Goal: Information Seeking & Learning: Learn about a topic

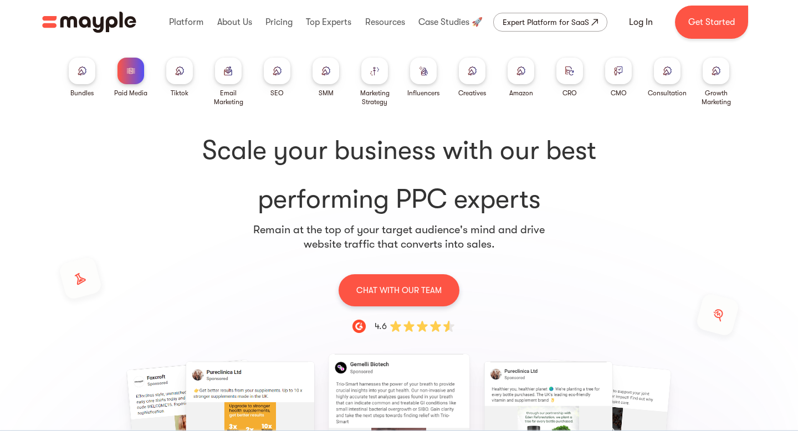
click at [711, 77] on div at bounding box center [716, 71] width 27 height 27
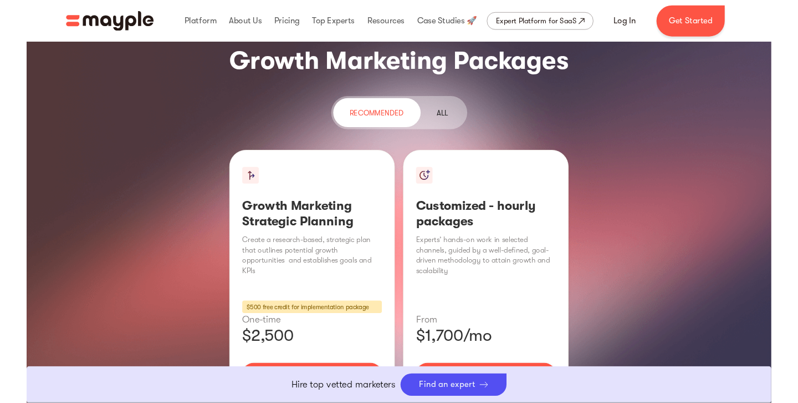
scroll to position [1367, 0]
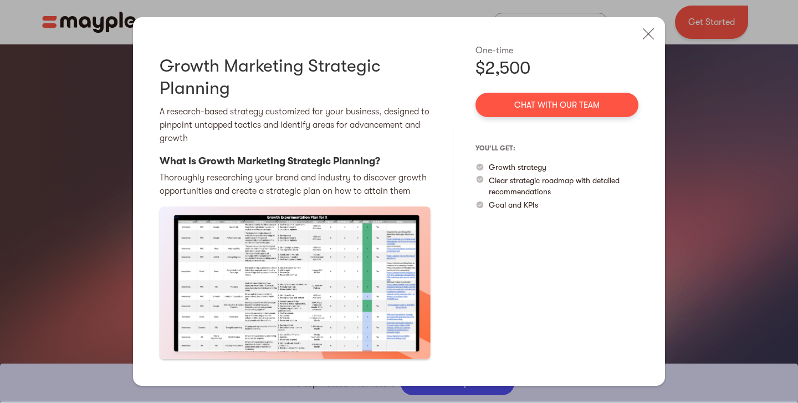
drag, startPoint x: 654, startPoint y: 38, endPoint x: 581, endPoint y: 88, distance: 87.8
click at [654, 39] on img at bounding box center [649, 34] width 24 height 24
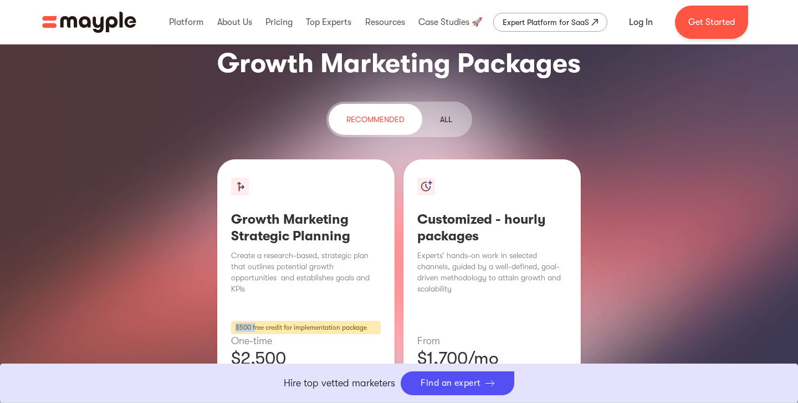
drag, startPoint x: 256, startPoint y: 231, endPoint x: 227, endPoint y: 230, distance: 28.3
click at [227, 230] on div "Growth Marketing Strategic Planning Create a research-based, strategic plan tha…" at bounding box center [305, 310] width 177 height 303
click at [483, 334] on p "From" at bounding box center [493, 340] width 150 height 13
drag, startPoint x: 290, startPoint y: 261, endPoint x: 220, endPoint y: 257, distance: 70.5
click at [220, 257] on div "Growth Marketing Strategic Planning Create a research-based, strategic plan tha…" at bounding box center [305, 310] width 177 height 303
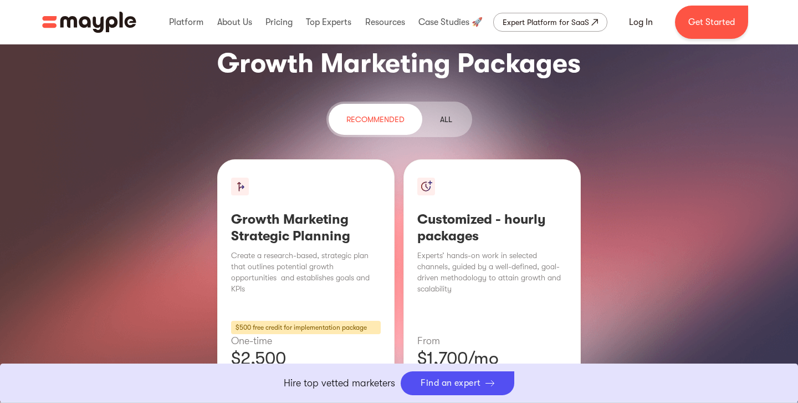
click at [492, 334] on p "From" at bounding box center [493, 340] width 150 height 13
drag, startPoint x: 420, startPoint y: 260, endPoint x: 505, endPoint y: 263, distance: 85.4
click at [505, 347] on p "$1,700/mo" at bounding box center [493, 358] width 150 height 22
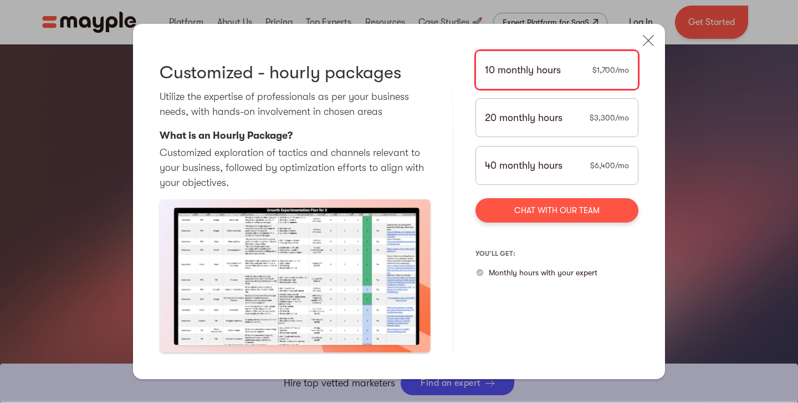
click at [553, 129] on div "20 monthly hours $3,300/mo" at bounding box center [557, 117] width 163 height 39
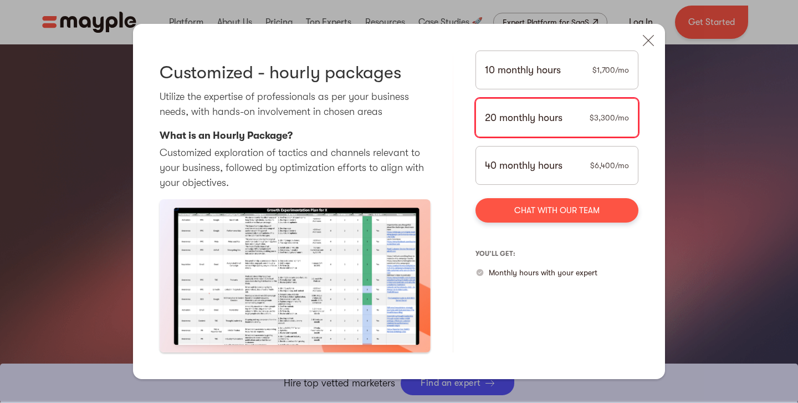
click at [565, 164] on div "40 monthly hours $6,400/mo" at bounding box center [557, 165] width 163 height 39
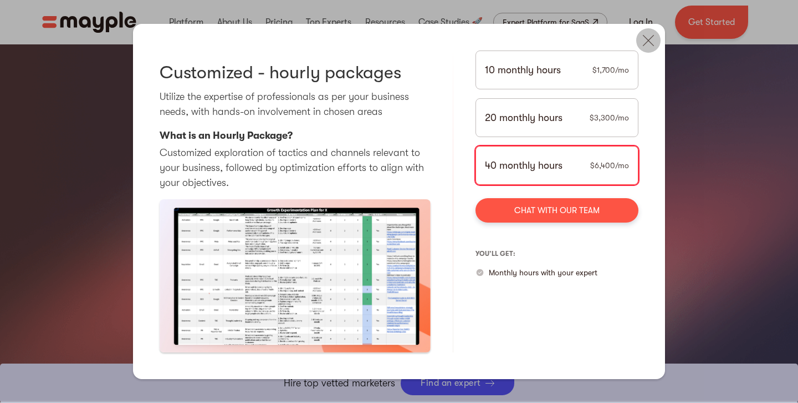
click at [642, 47] on img at bounding box center [649, 40] width 24 height 24
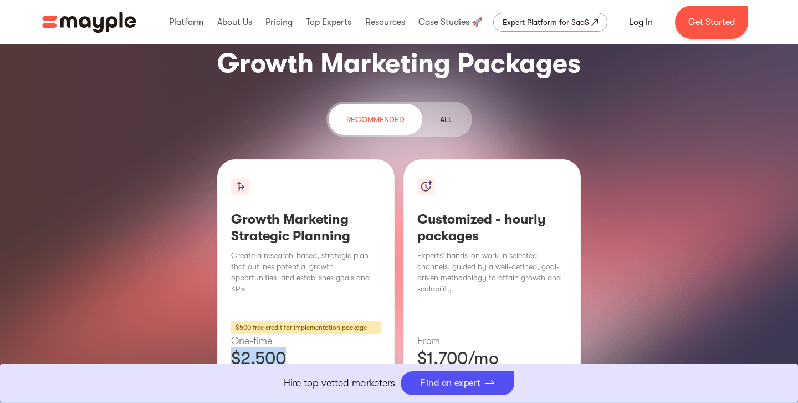
drag, startPoint x: 312, startPoint y: 271, endPoint x: 208, endPoint y: 263, distance: 103.4
click at [208, 263] on div "Growth Marketing Strategic Planning Create a research-based, strategic plan tha…" at bounding box center [399, 310] width 798 height 303
click at [501, 277] on div "Customized - hourly packages Experts’ hands-on work in selected channels, guide…" at bounding box center [492, 310] width 177 height 303
drag, startPoint x: 491, startPoint y: 262, endPoint x: 416, endPoint y: 261, distance: 75.4
click at [416, 261] on div "Customized - hourly packages Experts’ hands-on work in selected channels, guide…" at bounding box center [492, 310] width 177 height 303
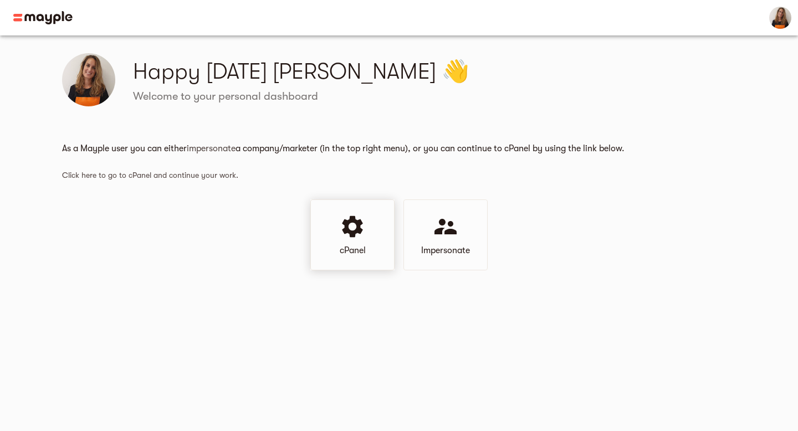
click at [351, 242] on div at bounding box center [352, 228] width 27 height 30
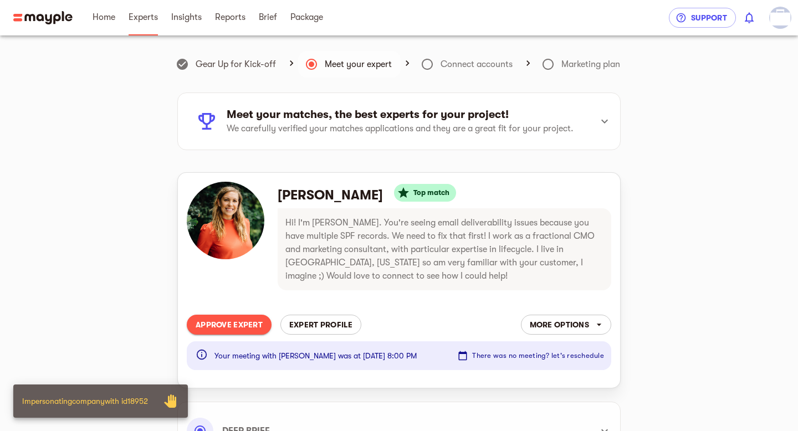
click at [154, 17] on span "Experts" at bounding box center [143, 17] width 29 height 13
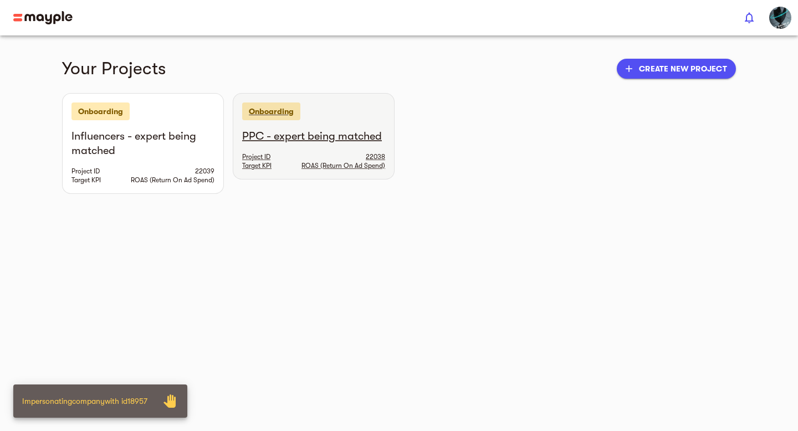
click at [328, 162] on span "ROAS (Return On Ad Spend)" at bounding box center [344, 165] width 84 height 9
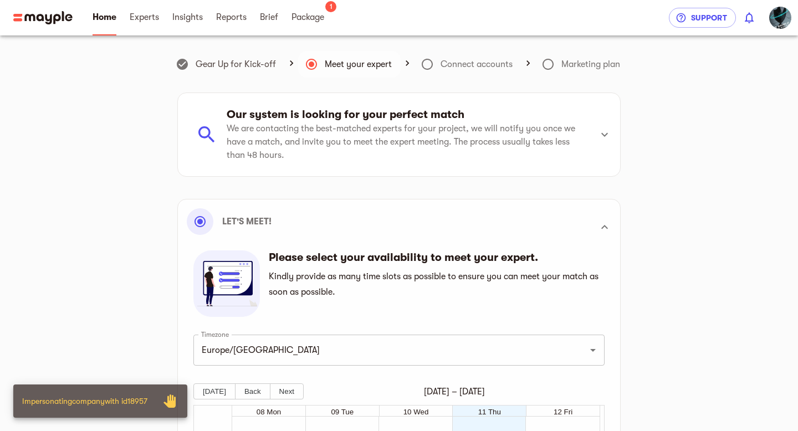
scroll to position [315, 0]
click at [313, 24] on link "Package" at bounding box center [308, 17] width 33 height 35
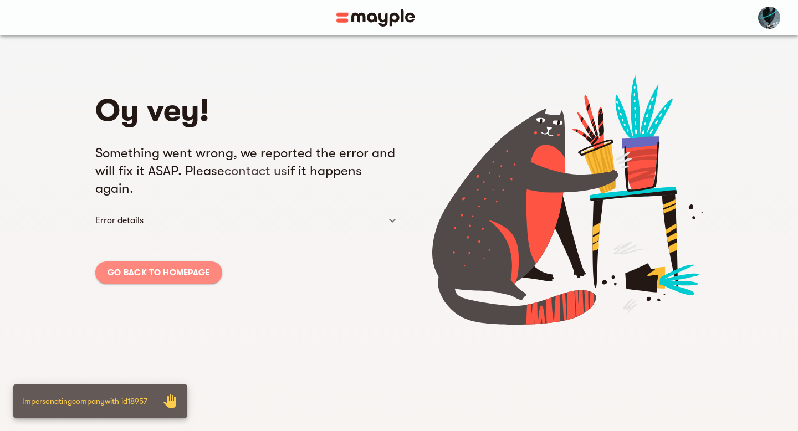
click at [138, 280] on link "Go back to homepage" at bounding box center [158, 273] width 127 height 22
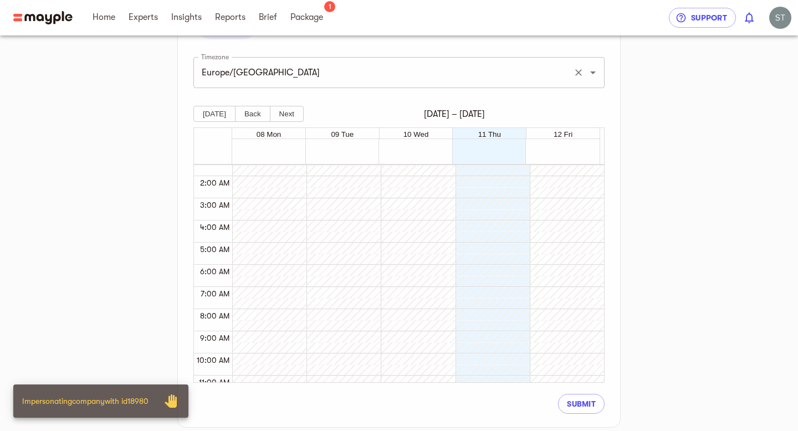
scroll to position [29, 0]
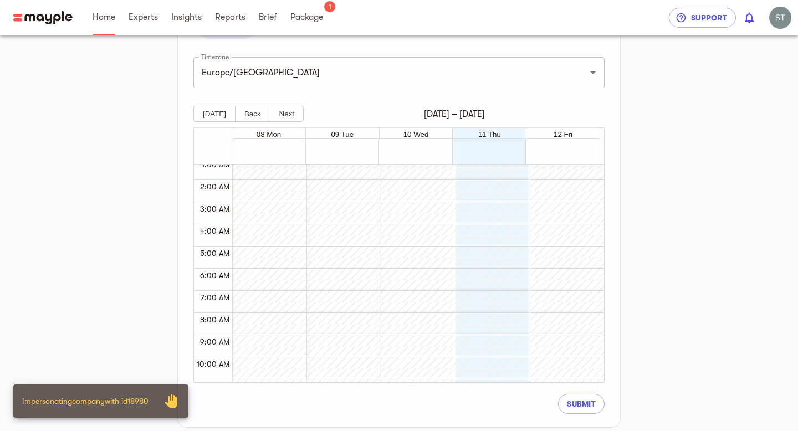
click at [106, 20] on span "Home" at bounding box center [104, 17] width 23 height 13
click at [309, 21] on span "Package" at bounding box center [307, 17] width 33 height 13
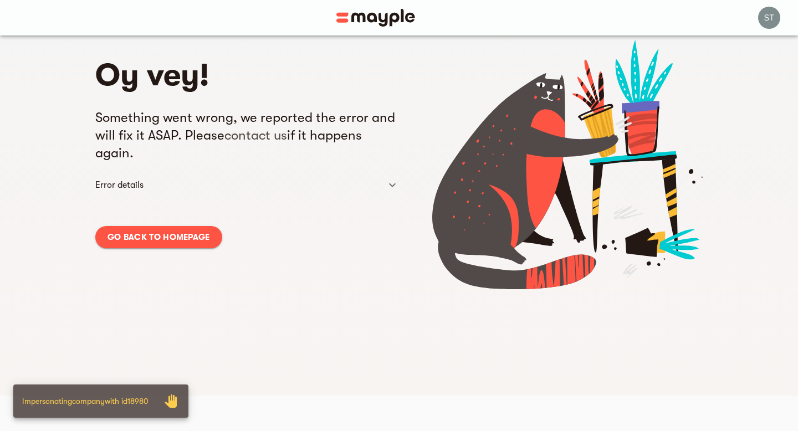
scroll to position [35, 0]
